Goal: Information Seeking & Learning: Learn about a topic

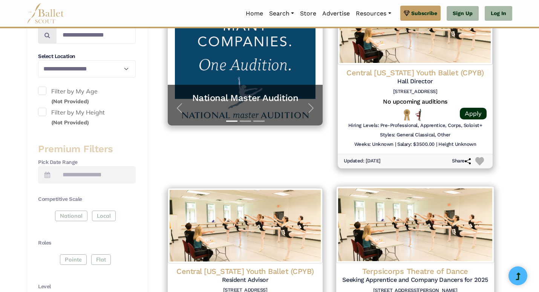
scroll to position [194, 0]
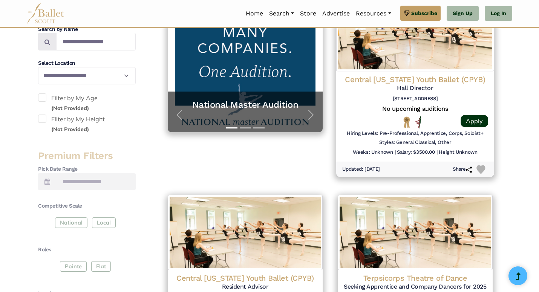
click at [418, 86] on h5 "Hall Director" at bounding box center [416, 88] width 146 height 8
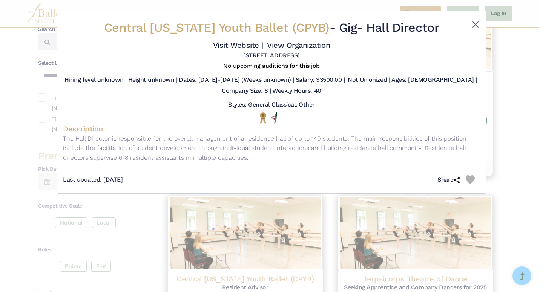
click at [474, 26] on button "Close" at bounding box center [475, 24] width 9 height 9
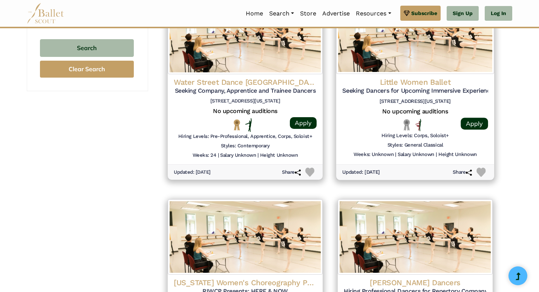
scroll to position [789, 0]
click at [427, 77] on h4 "Little Women Ballet" at bounding box center [416, 82] width 146 height 10
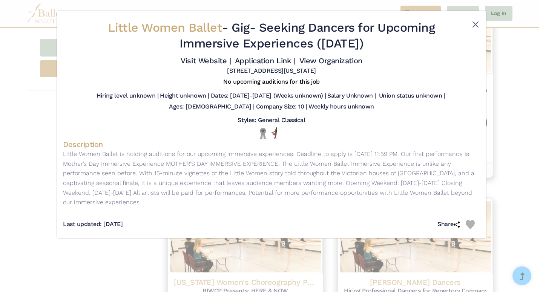
click at [476, 25] on button "Close" at bounding box center [475, 24] width 9 height 9
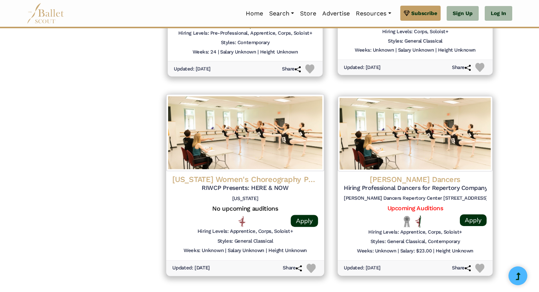
scroll to position [897, 0]
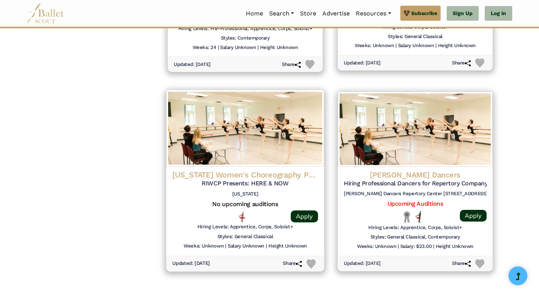
click at [284, 144] on img at bounding box center [245, 128] width 158 height 77
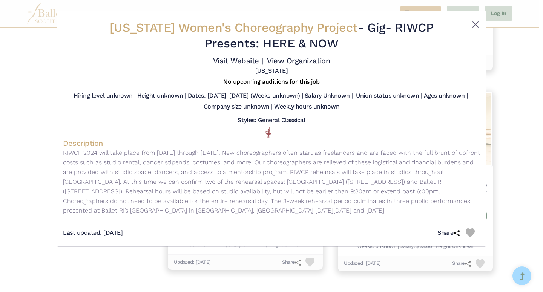
click at [475, 24] on button "Close" at bounding box center [475, 24] width 9 height 9
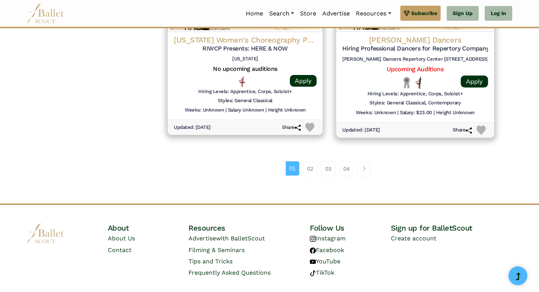
scroll to position [1031, 0]
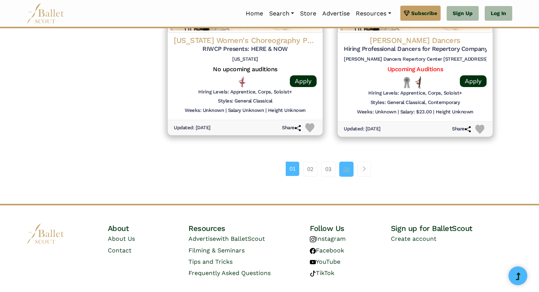
click at [347, 162] on link "04" at bounding box center [346, 169] width 14 height 15
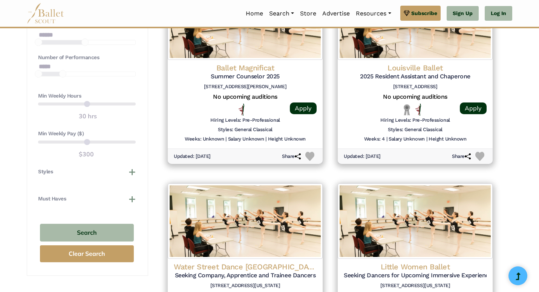
scroll to position [564, 0]
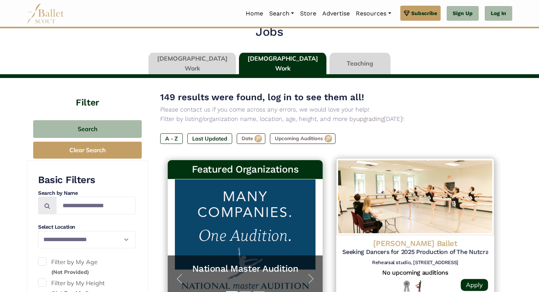
scroll to position [25, 0]
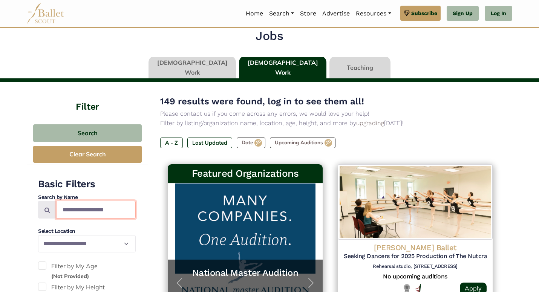
click at [78, 208] on input "Search by names..." at bounding box center [96, 210] width 80 height 18
type input "****"
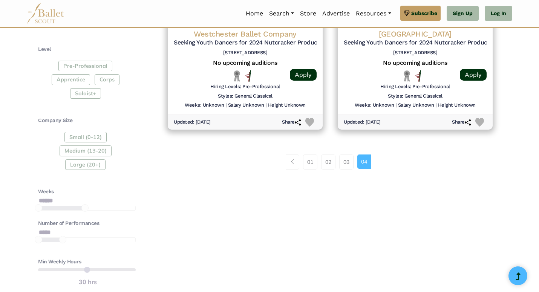
scroll to position [438, 0]
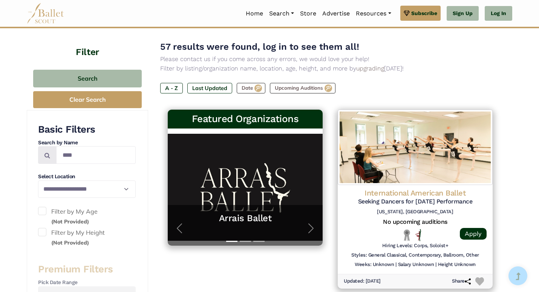
scroll to position [88, 0]
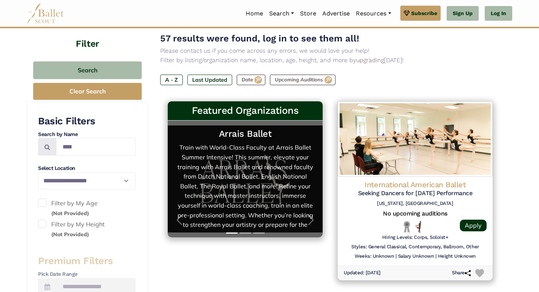
click at [251, 179] on link "Arrais Ballet Train with World-Class Faculty at Arrais Ballet Summer Intensive!…" at bounding box center [245, 179] width 140 height 102
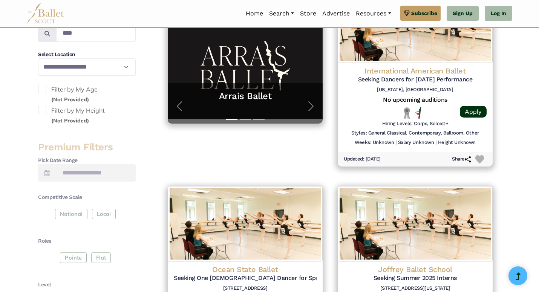
scroll to position [187, 0]
